Goal: Find specific page/section: Find specific page/section

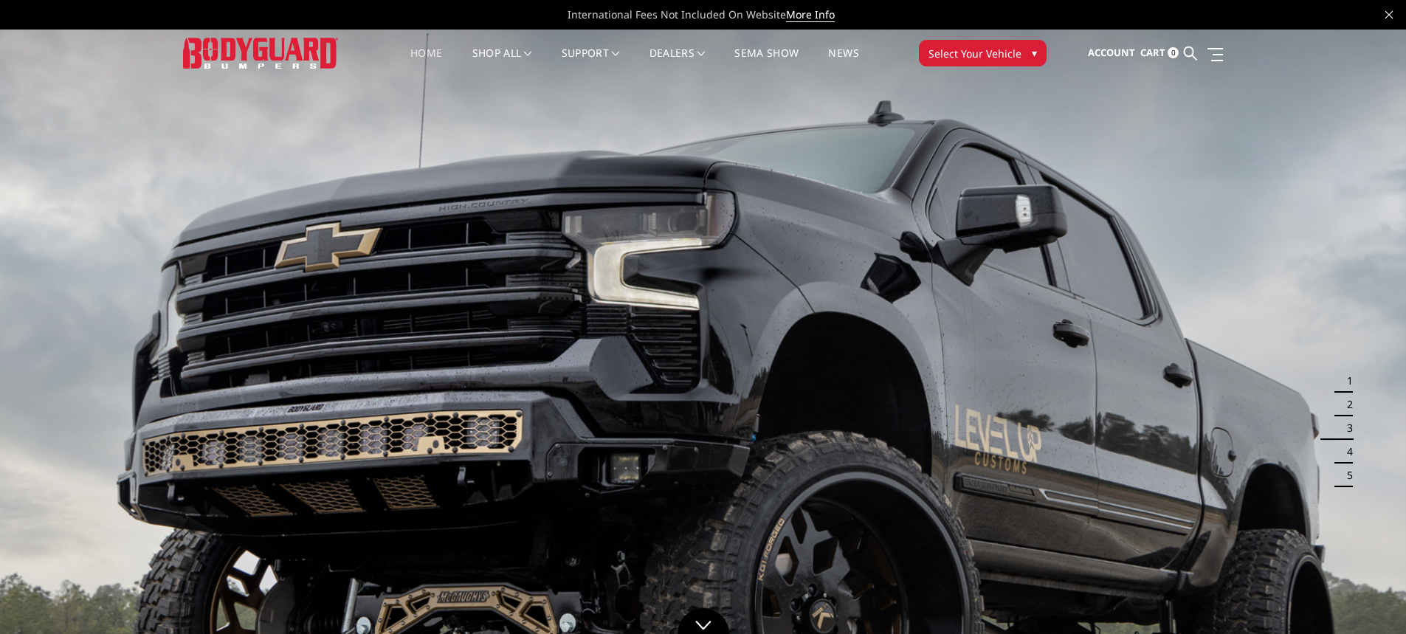
click at [1035, 52] on span "▾" at bounding box center [1034, 52] width 5 height 15
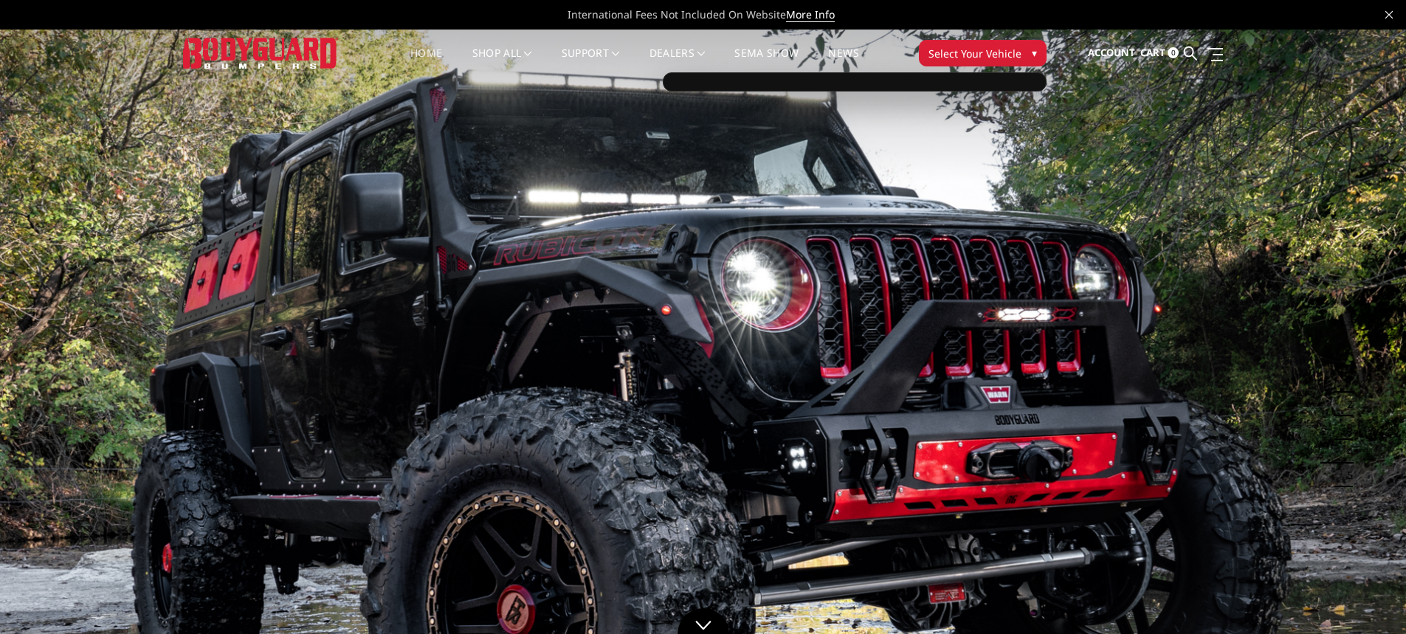
click at [967, 50] on span "Select Your Vehicle" at bounding box center [974, 53] width 93 height 15
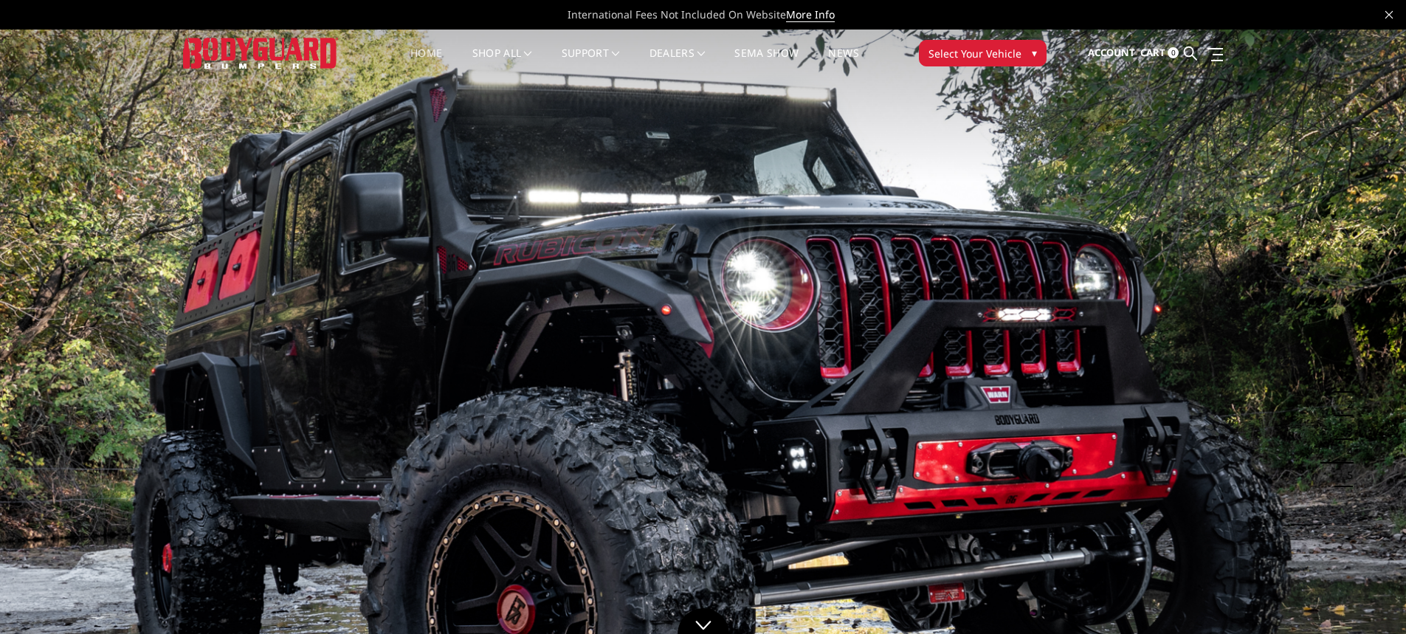
click at [967, 50] on span "Select Your Vehicle" at bounding box center [974, 53] width 93 height 15
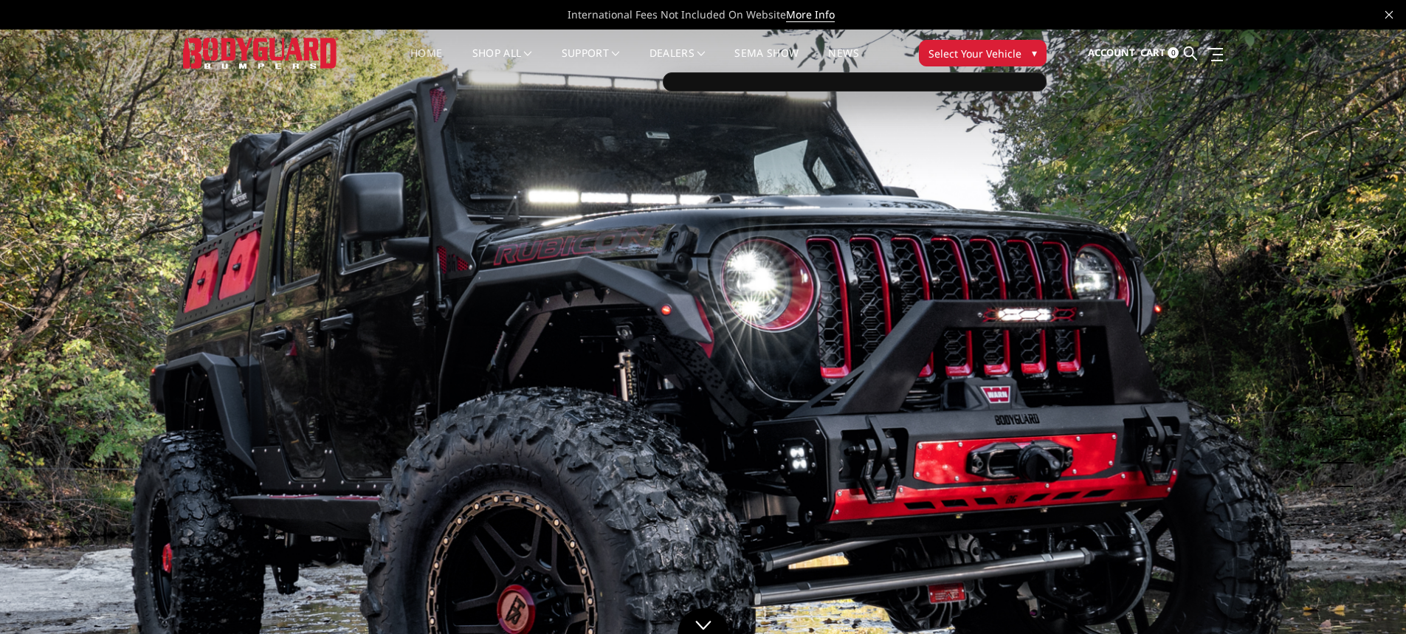
click at [951, 75] on div at bounding box center [855, 81] width 384 height 19
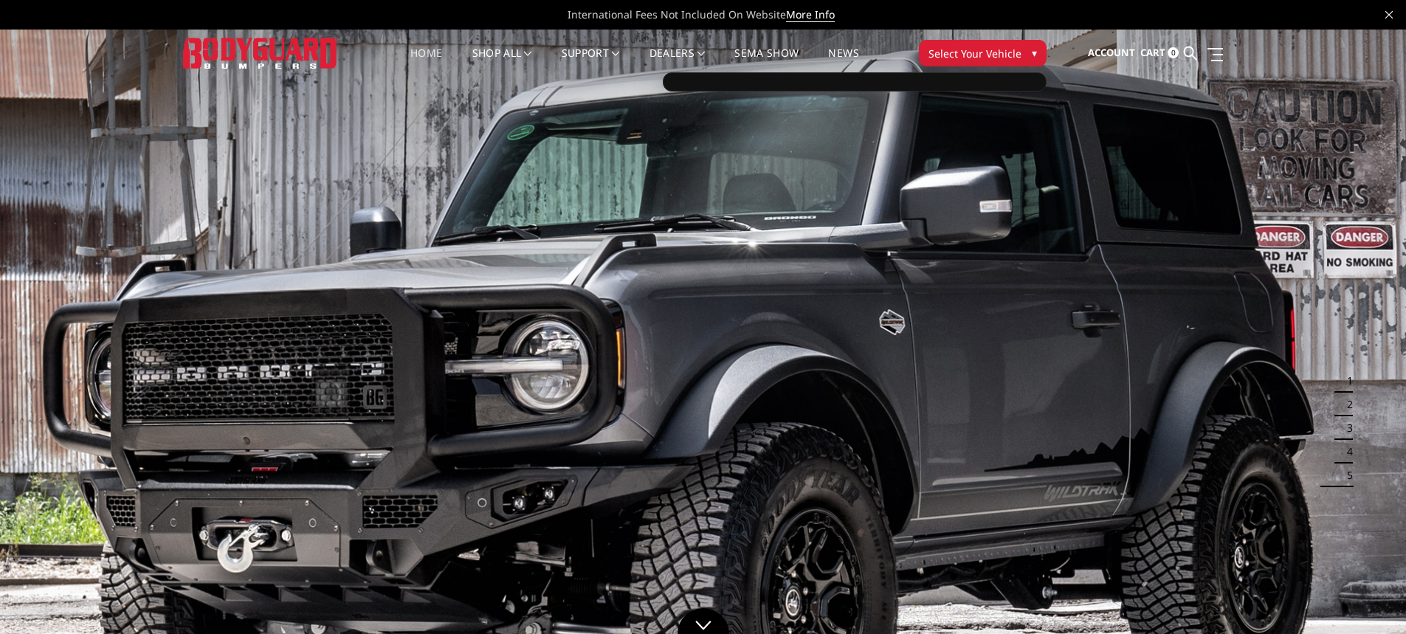
click at [949, 83] on div at bounding box center [855, 81] width 384 height 19
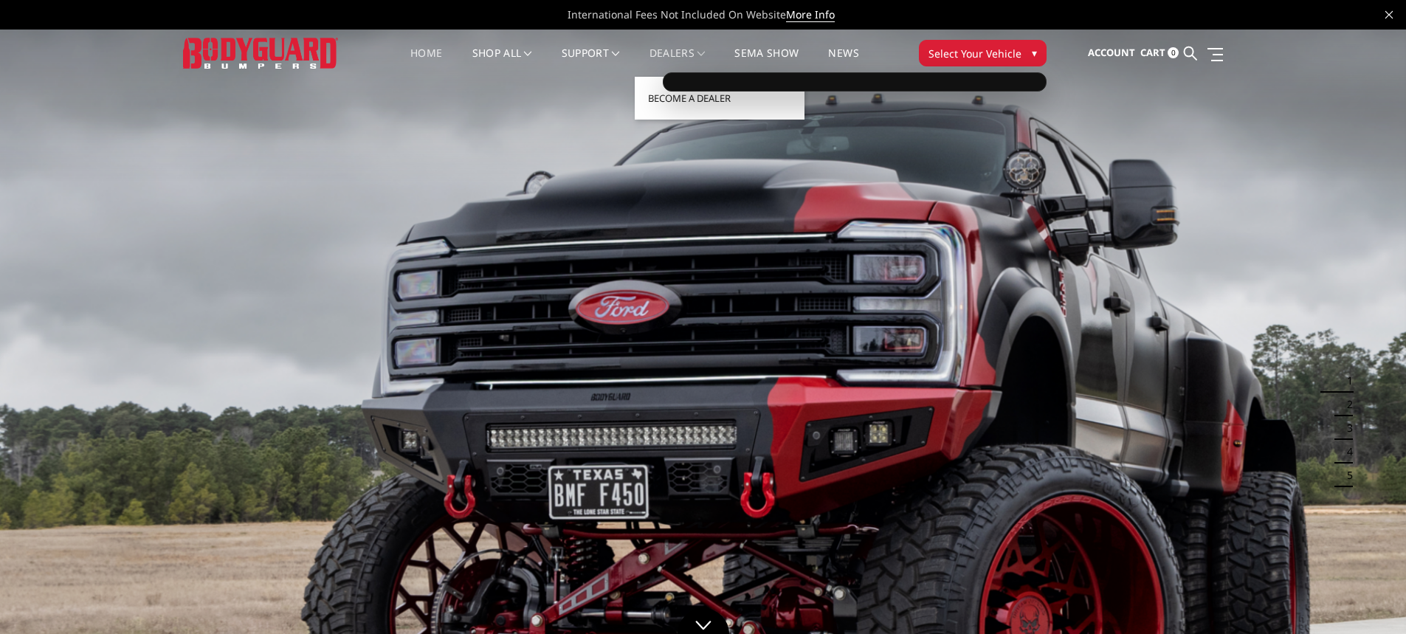
click at [705, 52] on span at bounding box center [700, 53] width 7 height 7
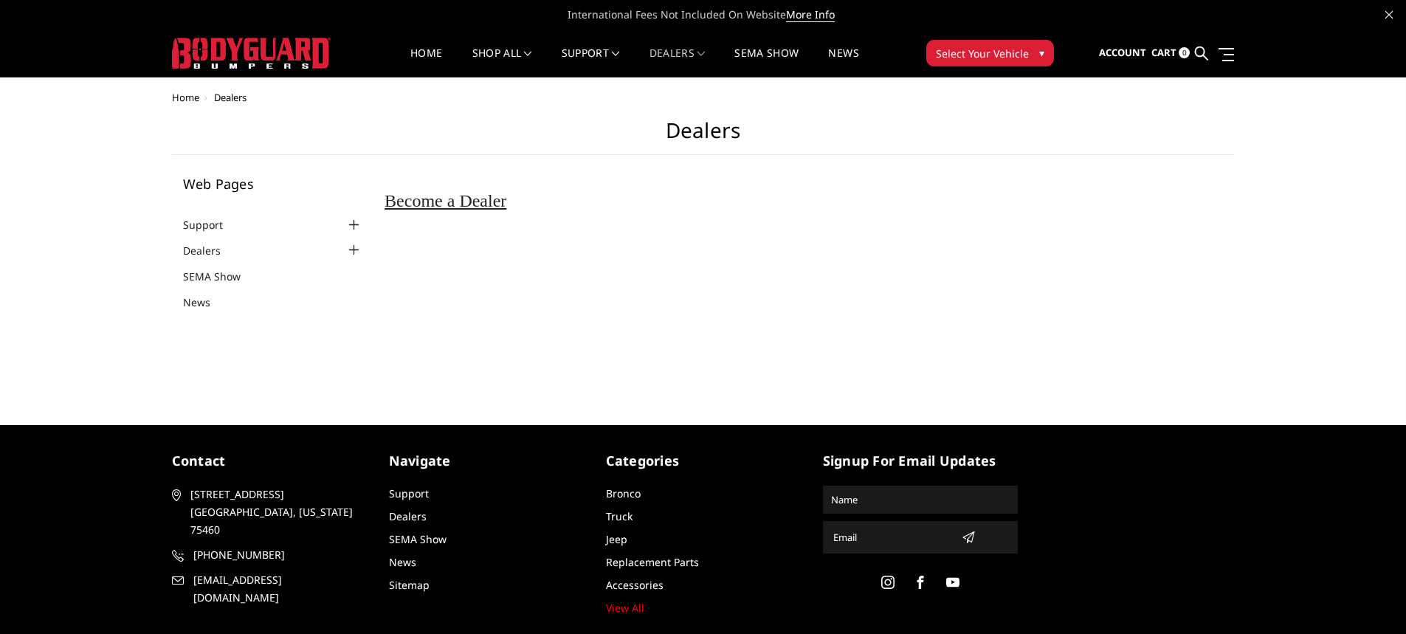
click at [1042, 57] on span "▾" at bounding box center [1041, 52] width 5 height 15
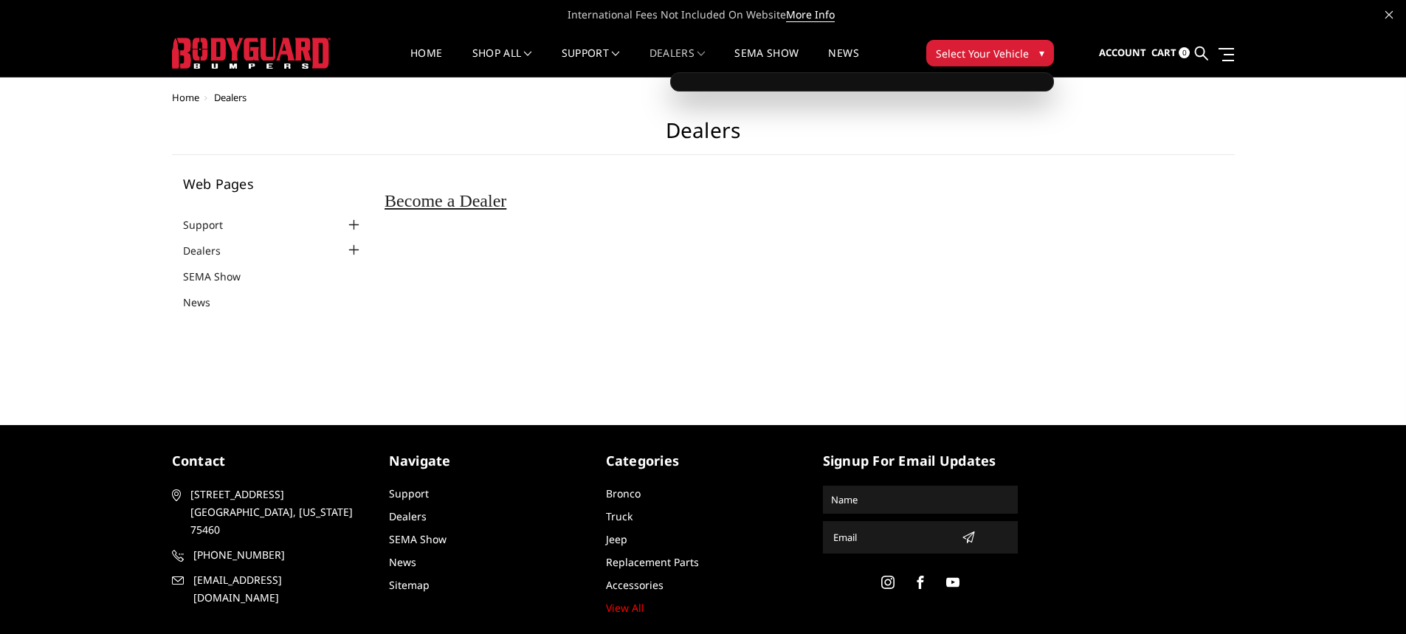
click at [971, 80] on div at bounding box center [862, 81] width 384 height 19
click at [970, 80] on div at bounding box center [862, 81] width 384 height 19
click at [982, 53] on span "Select Your Vehicle" at bounding box center [982, 53] width 93 height 15
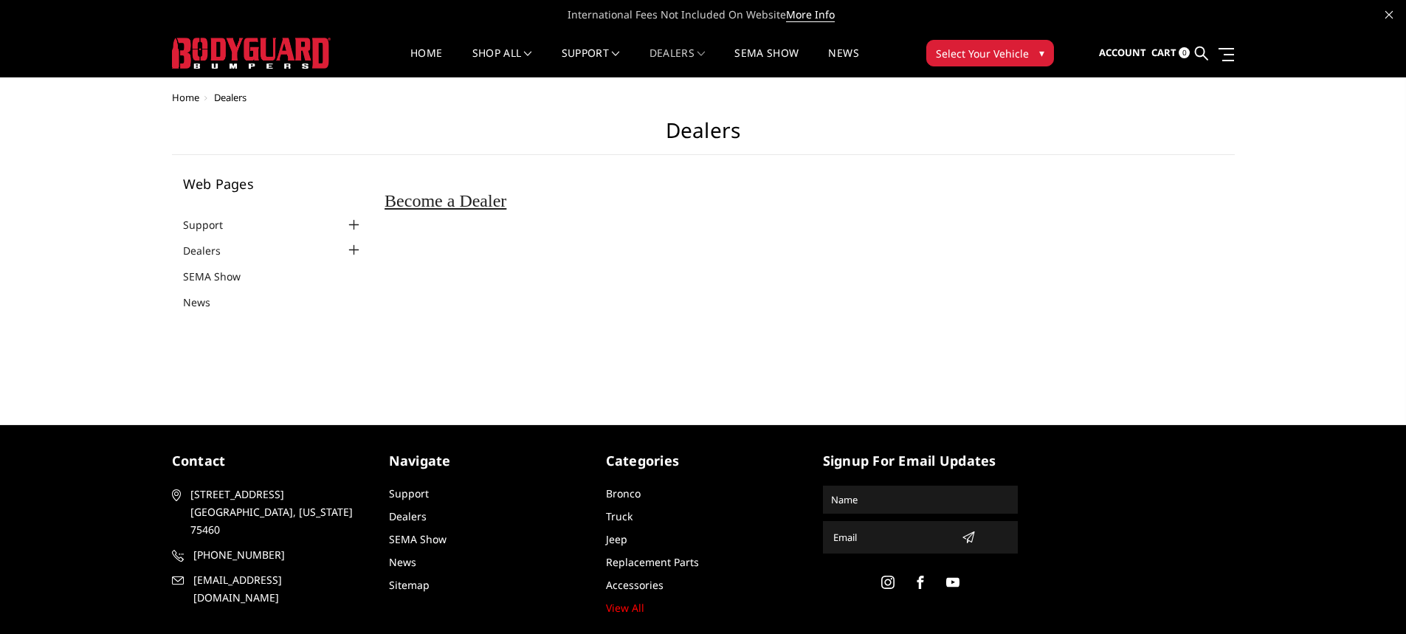
click at [982, 53] on span "Select Your Vehicle" at bounding box center [982, 53] width 93 height 15
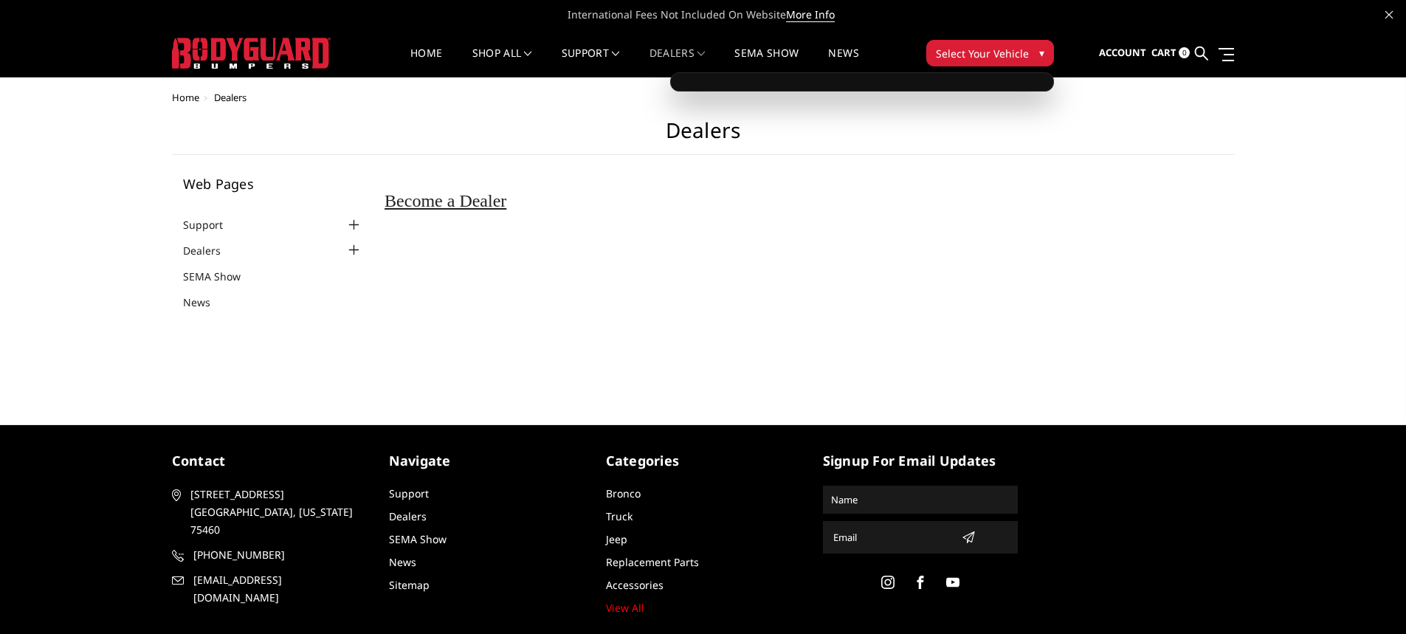
click at [982, 53] on span "Select Your Vehicle" at bounding box center [982, 53] width 93 height 15
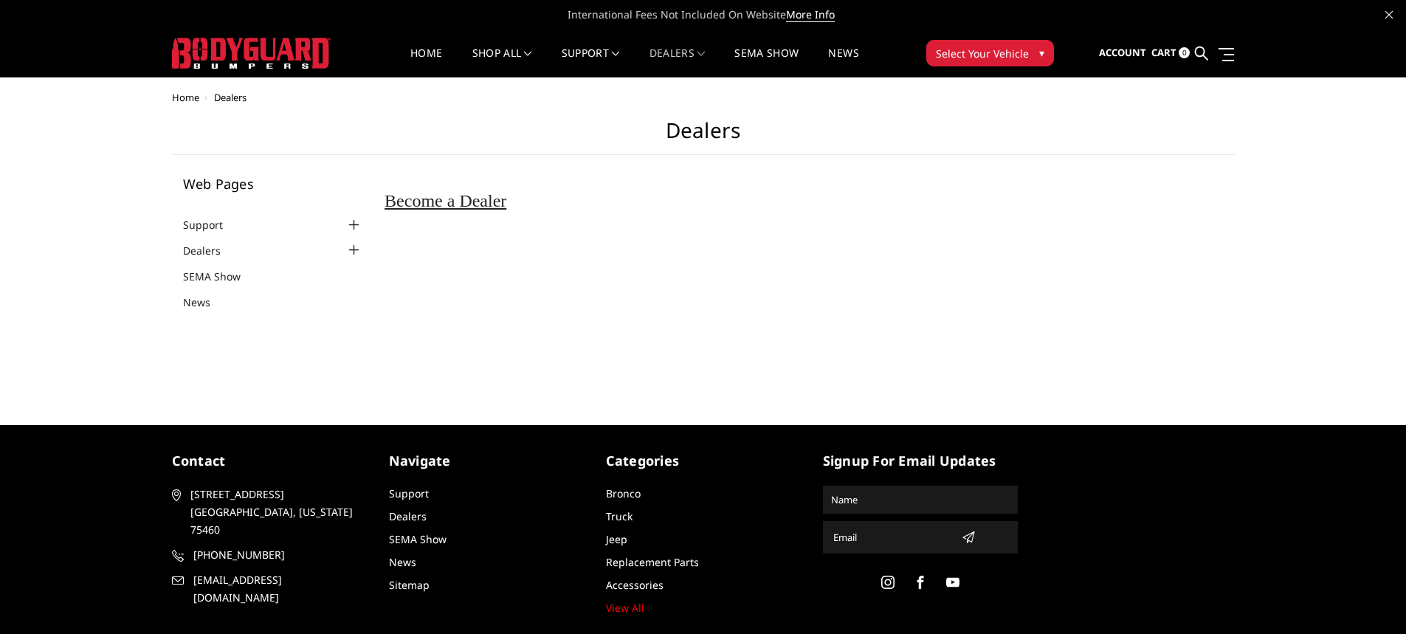
click at [982, 52] on span "Select Your Vehicle" at bounding box center [982, 53] width 93 height 15
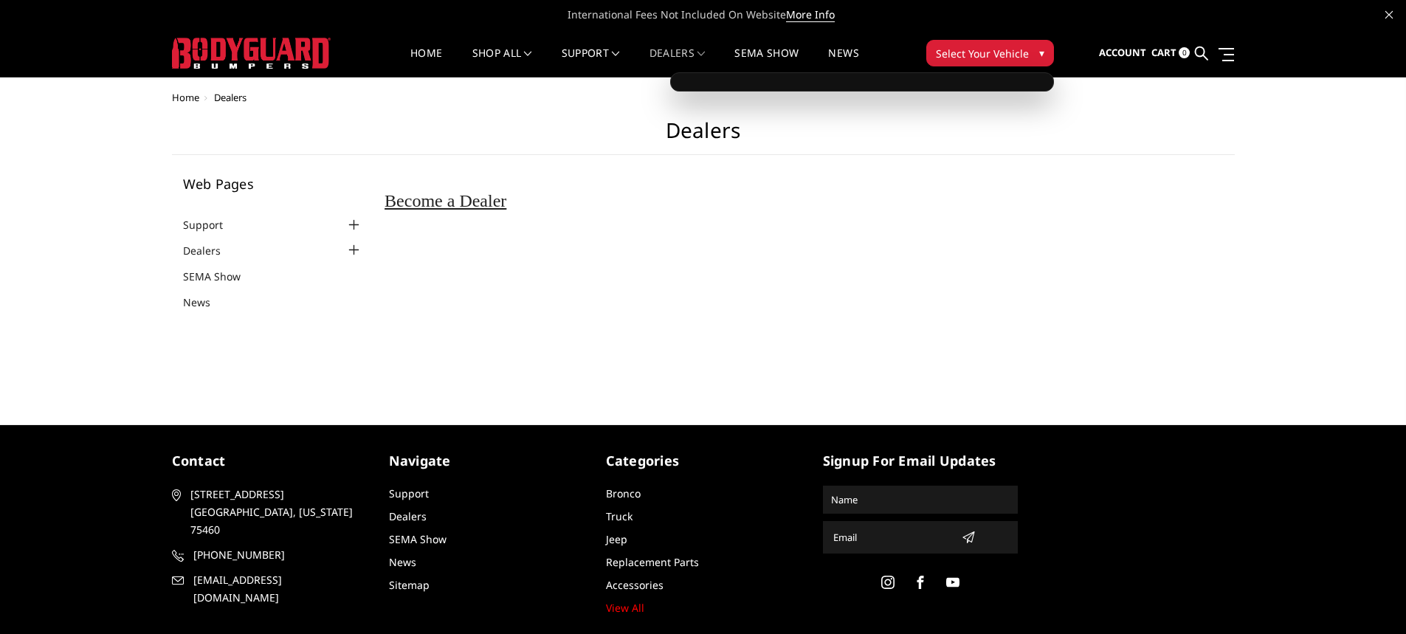
click at [982, 52] on span "Select Your Vehicle" at bounding box center [982, 53] width 93 height 15
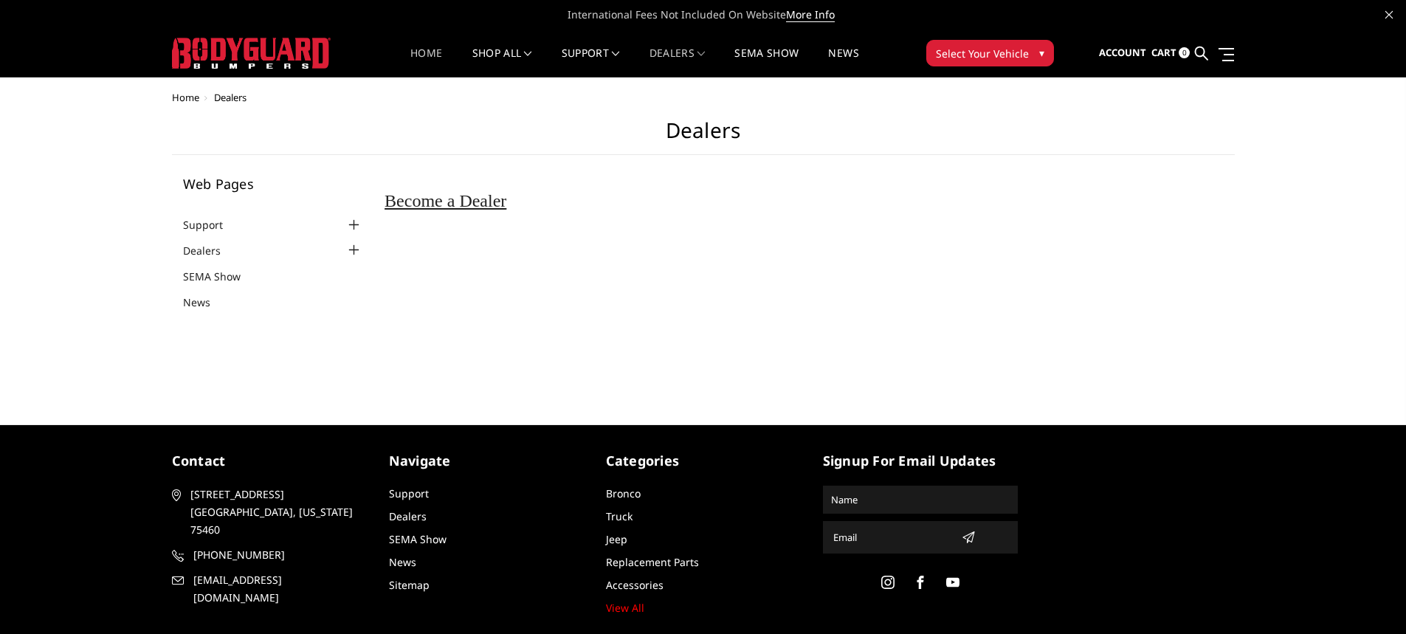
click at [427, 55] on link "Home" at bounding box center [426, 62] width 32 height 29
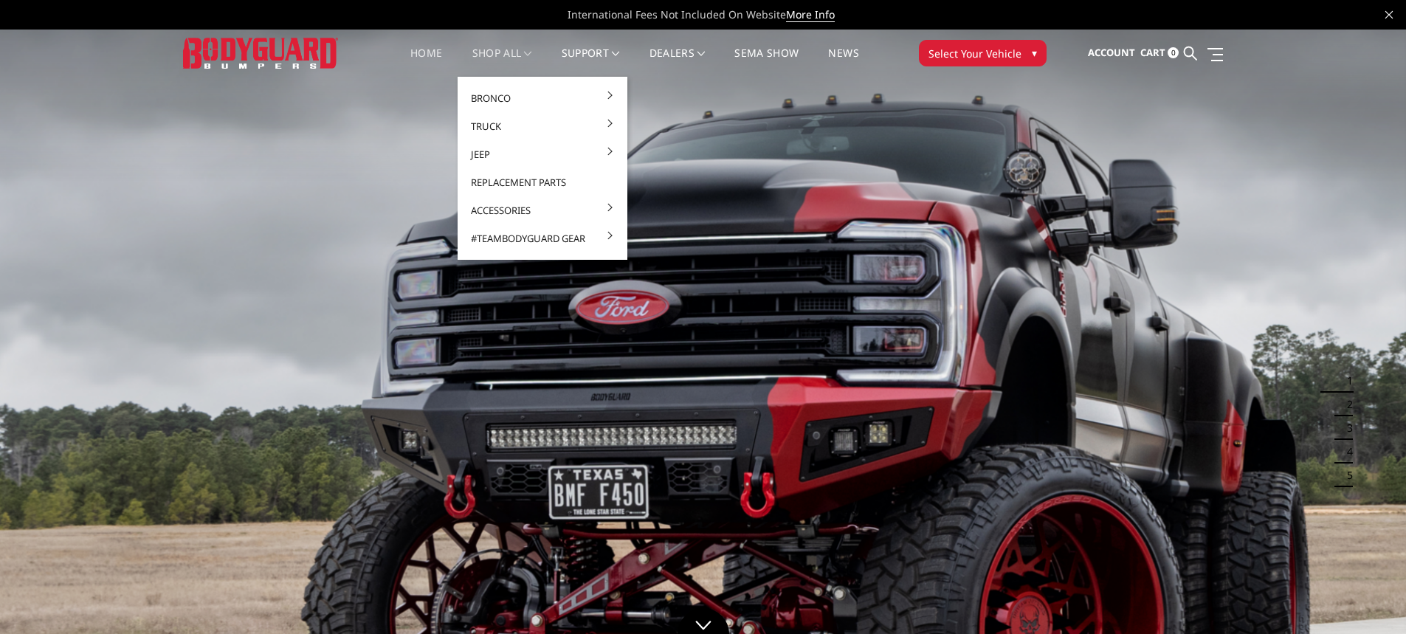
click at [527, 51] on span at bounding box center [527, 53] width 7 height 7
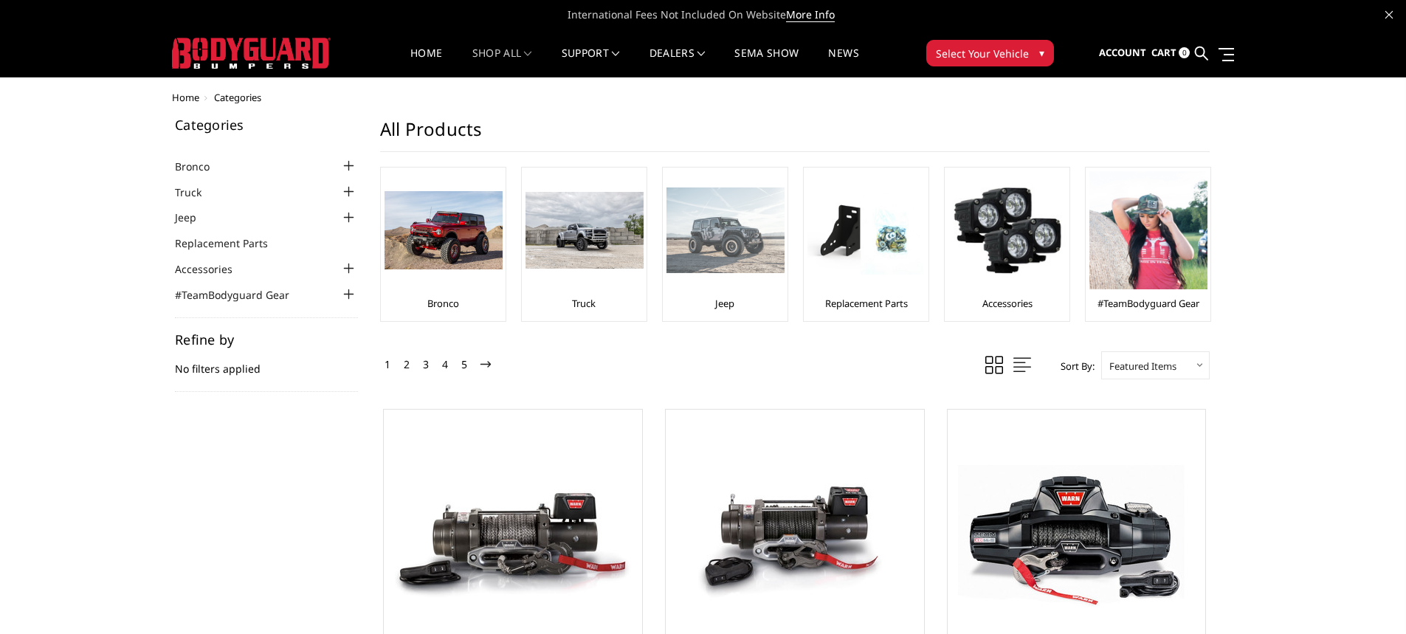
click at [751, 283] on div at bounding box center [725, 230] width 118 height 118
